Goal: Task Accomplishment & Management: Manage account settings

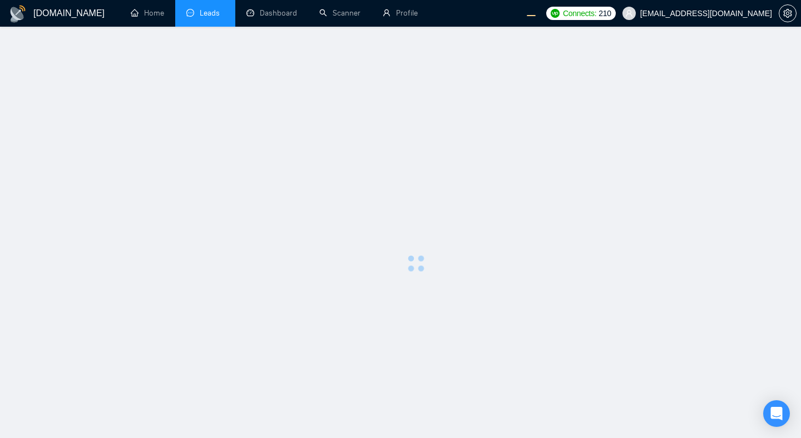
click at [497, 260] on div at bounding box center [416, 263] width 734 height 438
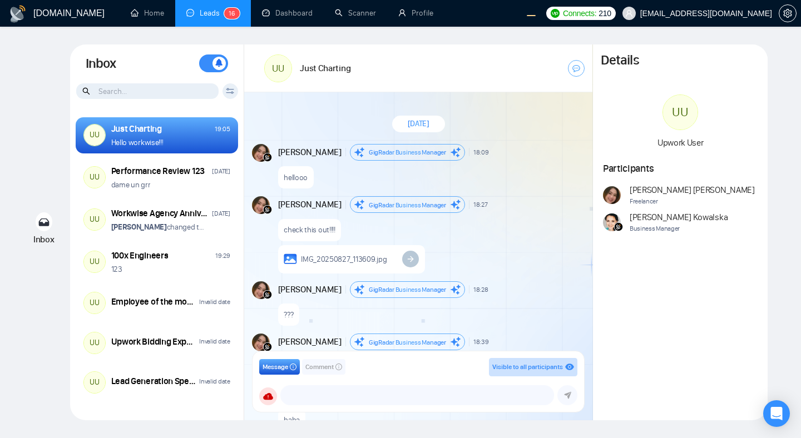
scroll to position [813, 0]
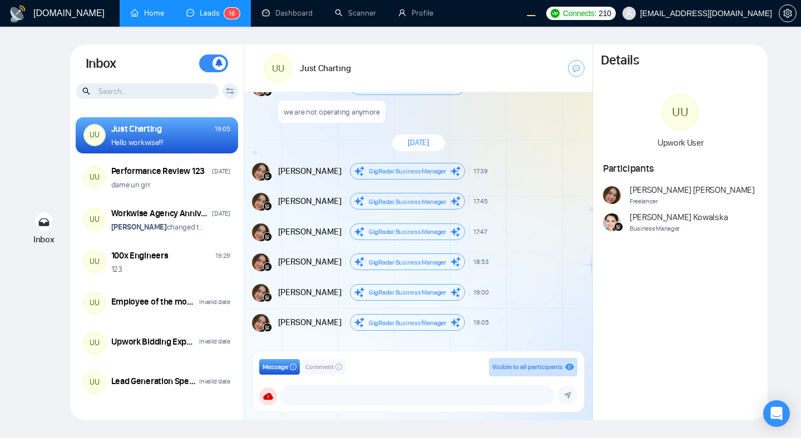
click at [155, 17] on link "Home" at bounding box center [147, 12] width 33 height 9
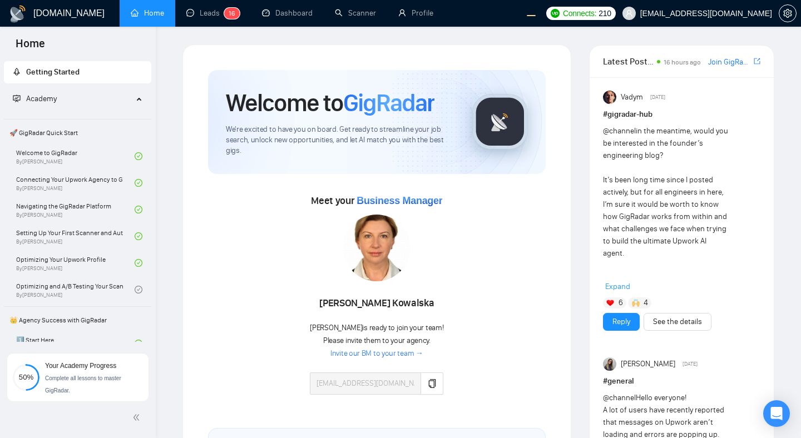
click at [291, 216] on div "Meet your Business Manager Agnieszka Kowalska Agnieszka is ready to join your t…" at bounding box center [377, 299] width 338 height 214
click at [200, 11] on link "Leads 1 6" at bounding box center [212, 12] width 53 height 9
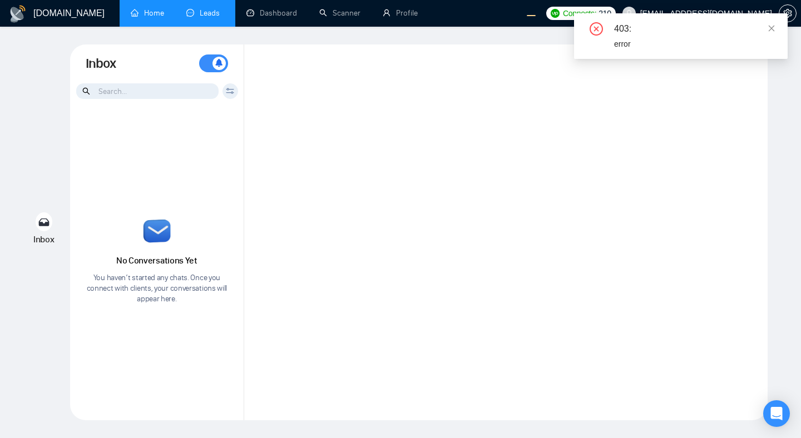
click at [497, 267] on div at bounding box center [505, 232] width 523 height 376
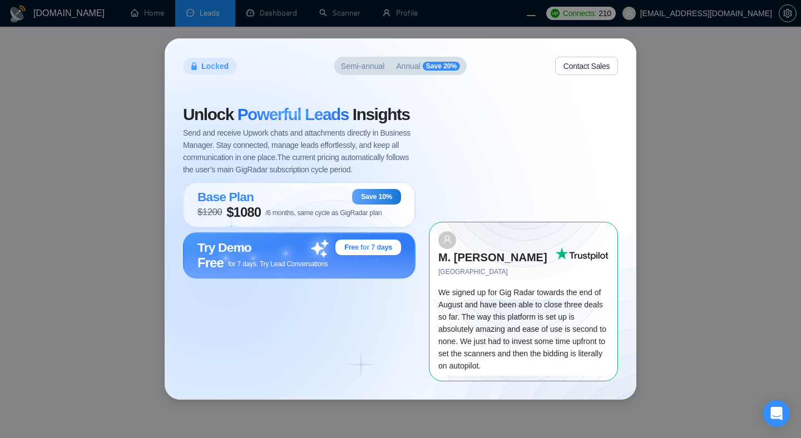
click at [676, 254] on div "Locked Semi-annual Annual Save 20% Contact Sales Unlock Powerful Leads Insights…" at bounding box center [400, 219] width 801 height 438
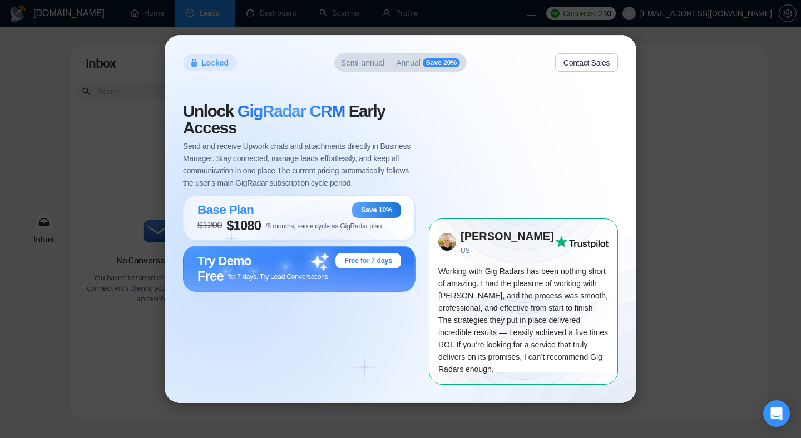
click at [375, 374] on div "Unlock GigRadar CRM Early Access Send and receive Upwork chats and attachments …" at bounding box center [306, 243] width 246 height 281
click at [367, 61] on span "Semi-annual" at bounding box center [363, 63] width 44 height 8
click at [416, 61] on span "Annual" at bounding box center [408, 63] width 24 height 8
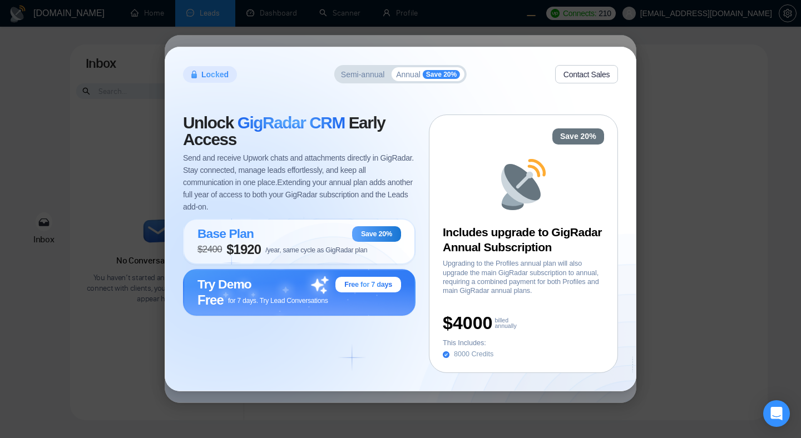
click at [366, 79] on button "Semi-annual" at bounding box center [362, 74] width 53 height 14
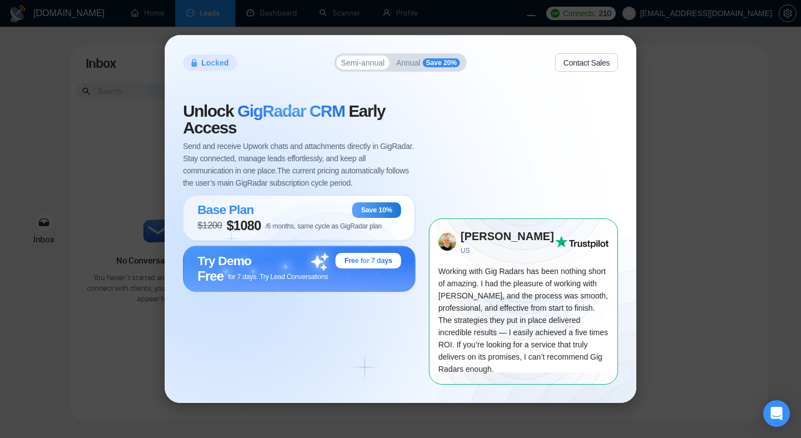
click at [404, 59] on span "Annual" at bounding box center [408, 63] width 24 height 8
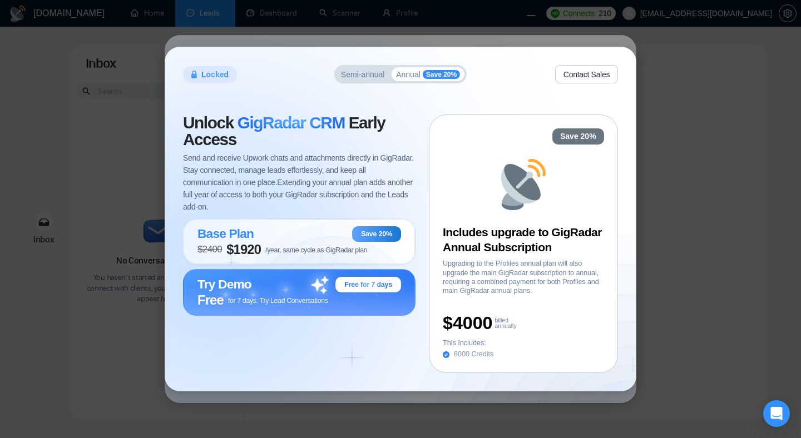
click at [361, 79] on button "Semi-annual" at bounding box center [362, 74] width 53 height 14
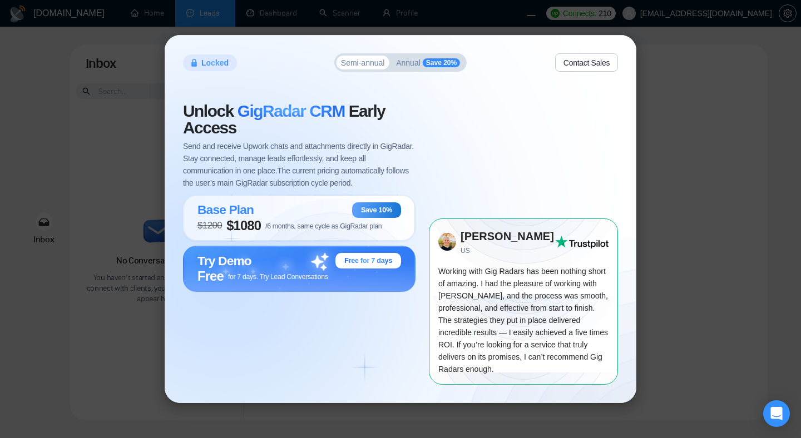
click at [403, 65] on span "Annual" at bounding box center [408, 63] width 24 height 8
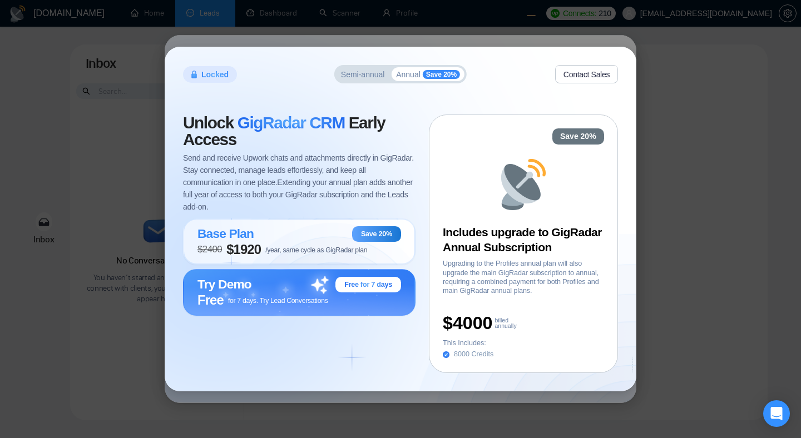
click at [345, 73] on span "Semi-annual" at bounding box center [363, 75] width 44 height 8
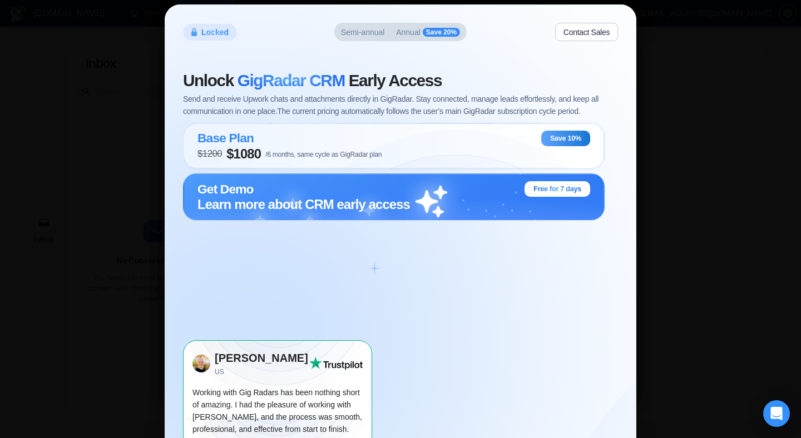
click at [758, 214] on div "Locked Semi-annual Annual Save 20% Contact Sales Unlock GigRadar CRM Early Acce…" at bounding box center [400, 219] width 801 height 438
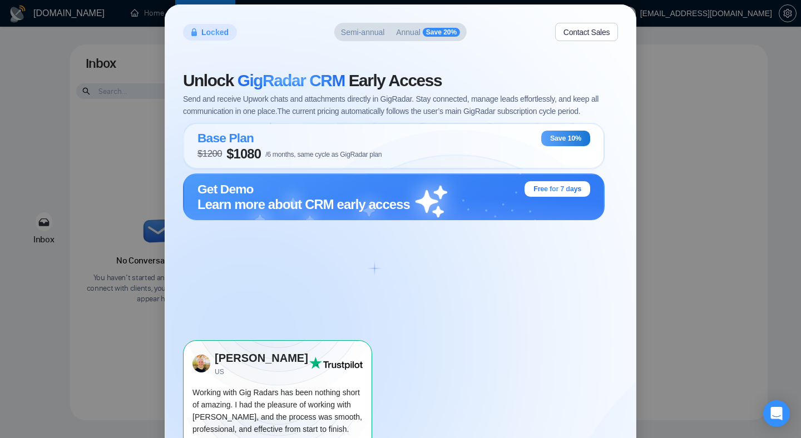
scroll to position [103, 0]
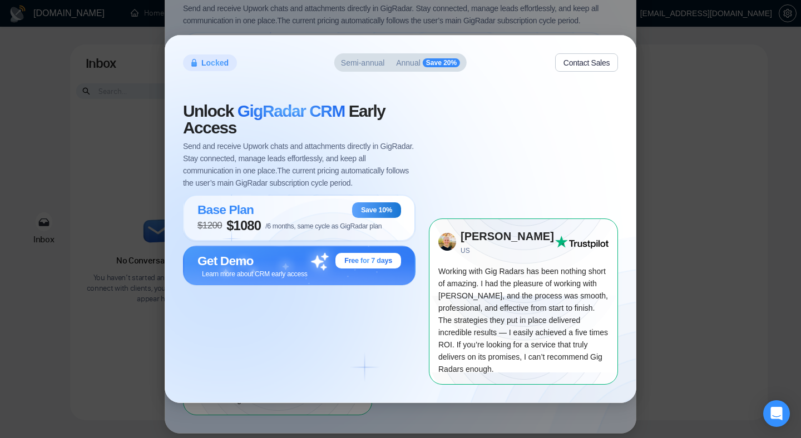
click at [345, 330] on div "Unlock GigRadar CRM Early Access Send and receive Upwork chats and attachments …" at bounding box center [306, 243] width 246 height 281
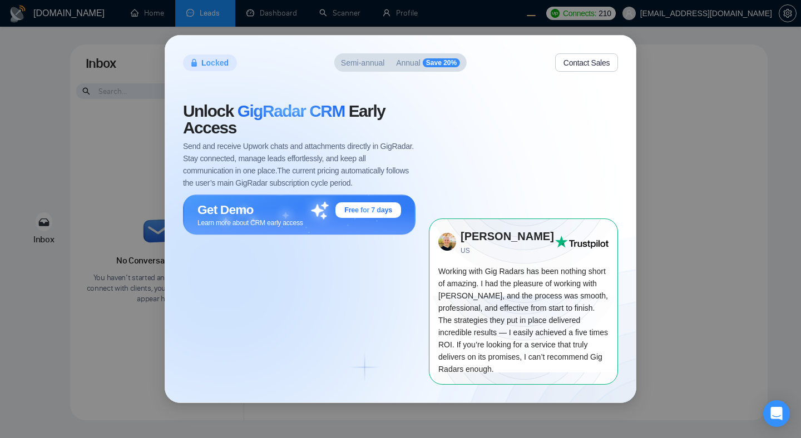
click at [316, 307] on div "Unlock GigRadar CRM Early Access Send and receive Upwork chats and attachments …" at bounding box center [306, 243] width 246 height 281
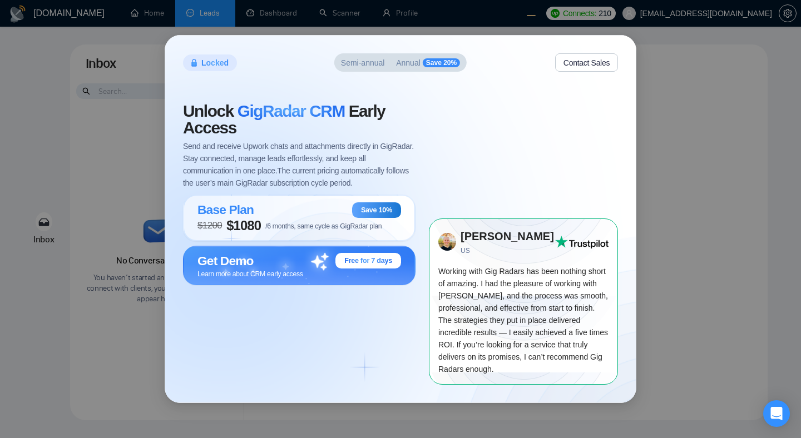
click at [360, 62] on span "Semi-annual" at bounding box center [363, 63] width 44 height 8
click at [400, 65] on span "Annual" at bounding box center [408, 63] width 24 height 8
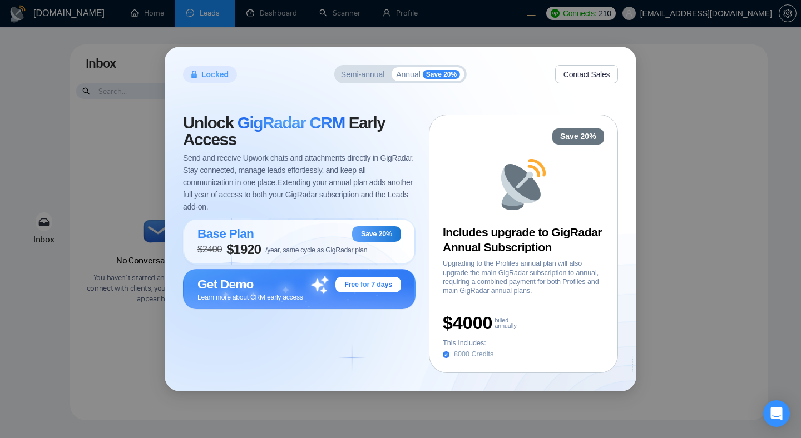
click at [358, 77] on span "Semi-annual" at bounding box center [363, 75] width 44 height 8
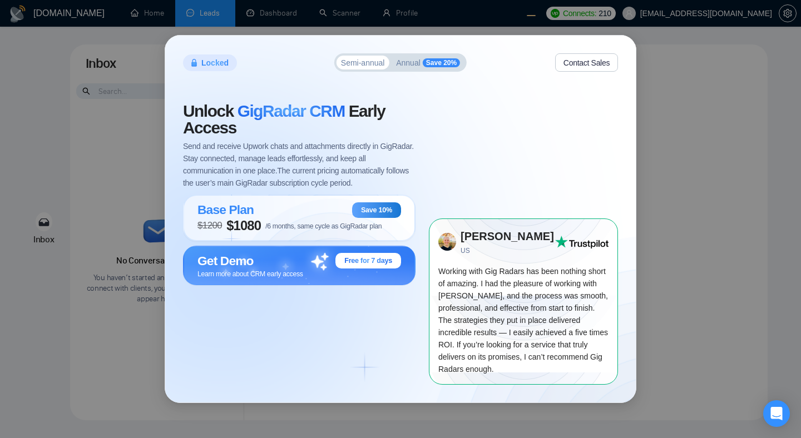
click at [410, 62] on span "Annual" at bounding box center [408, 63] width 24 height 8
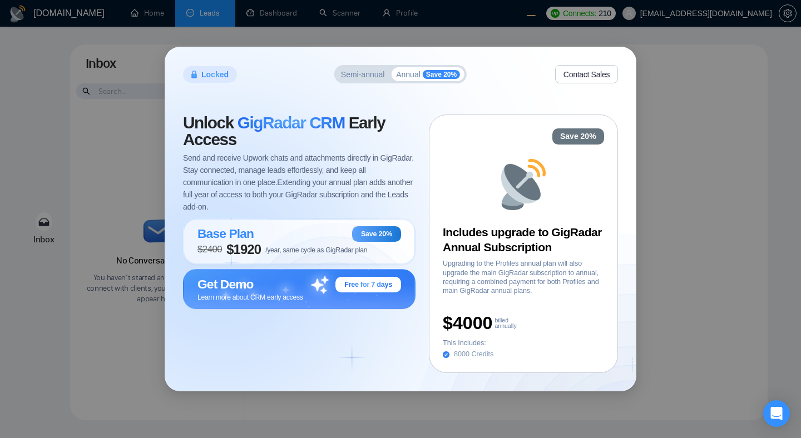
click at [371, 76] on span "Semi-annual" at bounding box center [363, 75] width 44 height 8
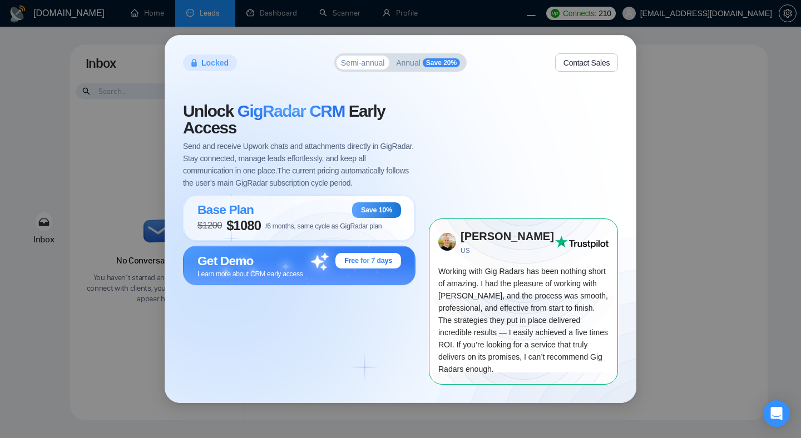
click at [418, 65] on span "Annual" at bounding box center [408, 63] width 24 height 8
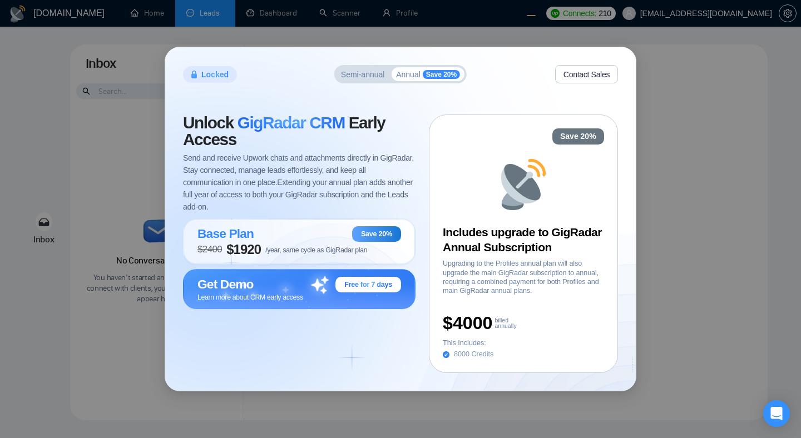
click at [361, 77] on span "Semi-annual" at bounding box center [363, 75] width 44 height 8
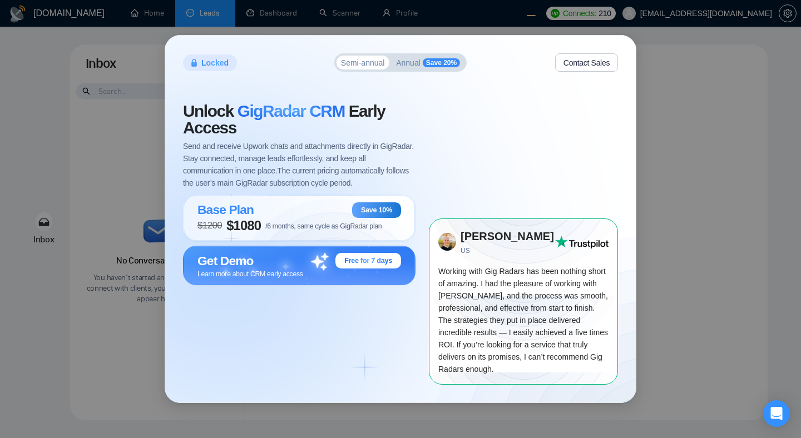
click at [414, 68] on button "Annual Save 20%" at bounding box center [427, 63] width 73 height 14
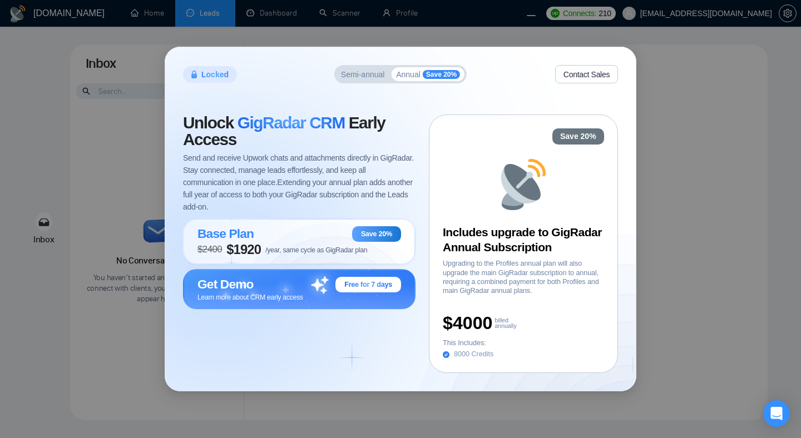
click at [370, 83] on div "Locked Semi-annual Annual Save 20% Contact Sales Unlock GigRadar CRM Early Acce…" at bounding box center [400, 219] width 470 height 344
click at [365, 72] on span "Semi-annual" at bounding box center [363, 75] width 44 height 8
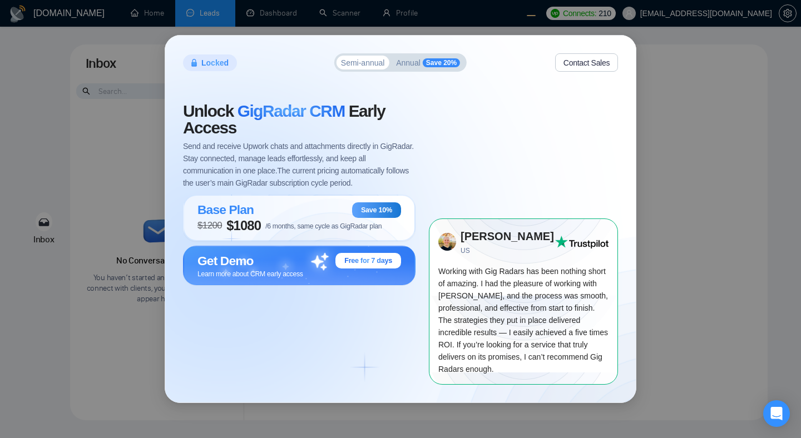
click at [413, 61] on span "Annual" at bounding box center [408, 63] width 24 height 8
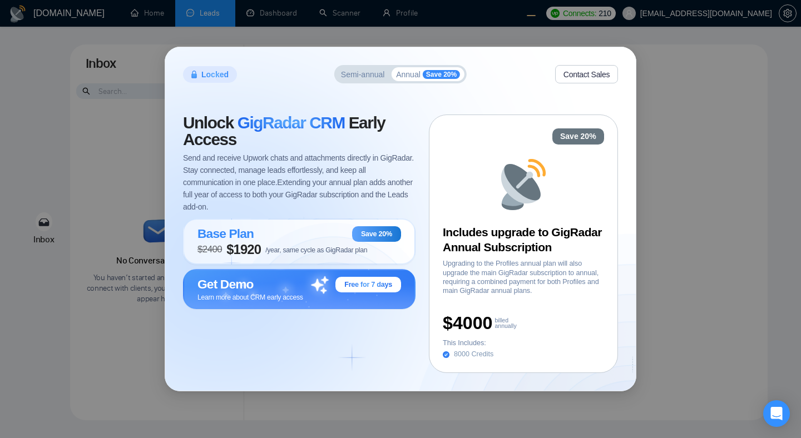
click at [373, 78] on span "Semi-annual" at bounding box center [363, 75] width 44 height 8
